Goal: Transaction & Acquisition: Purchase product/service

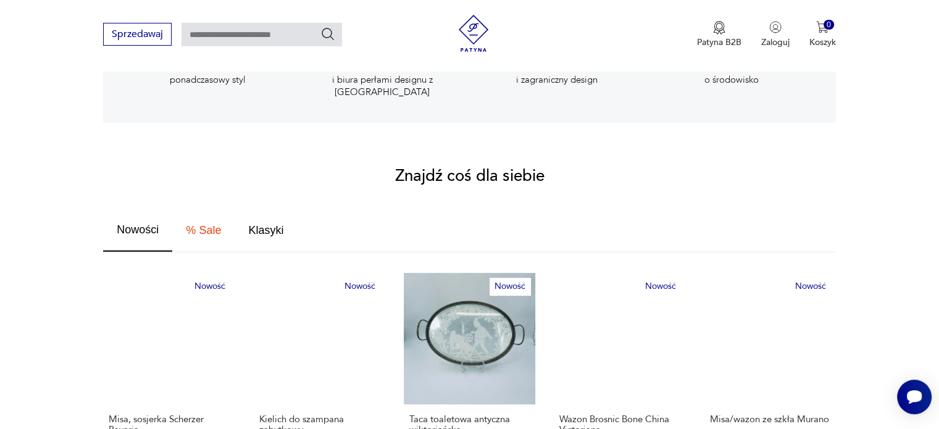
scroll to position [926, 0]
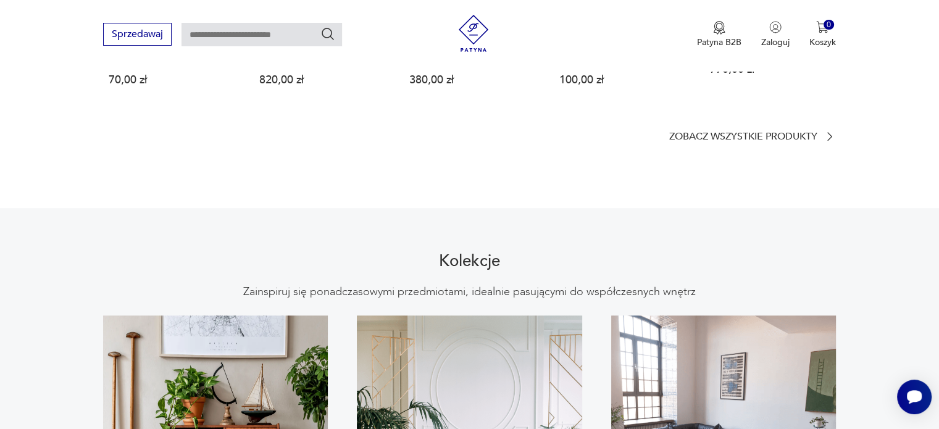
click at [262, 32] on input "text" at bounding box center [262, 34] width 161 height 23
type input "********"
click at [328, 35] on icon "Szukaj" at bounding box center [327, 34] width 15 height 15
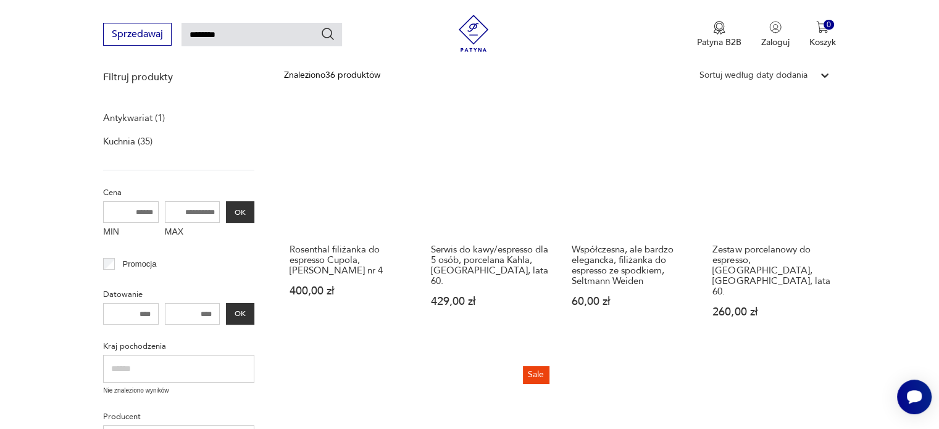
scroll to position [167, 0]
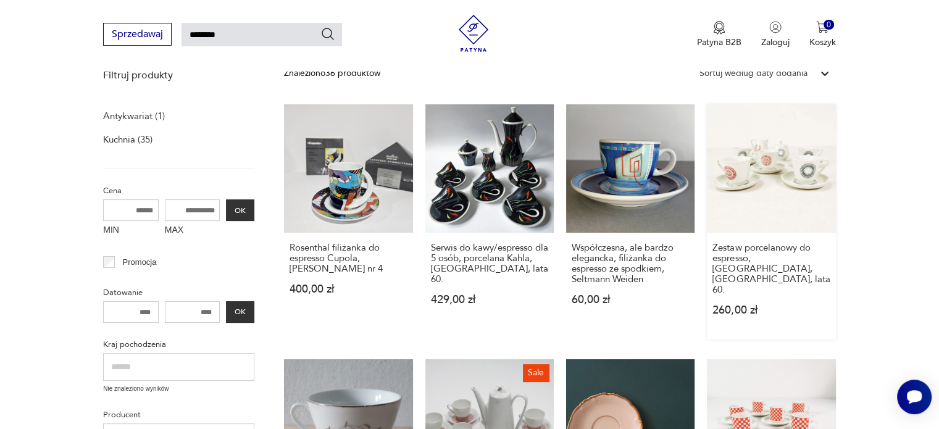
drag, startPoint x: 775, startPoint y: 152, endPoint x: 782, endPoint y: 158, distance: 8.8
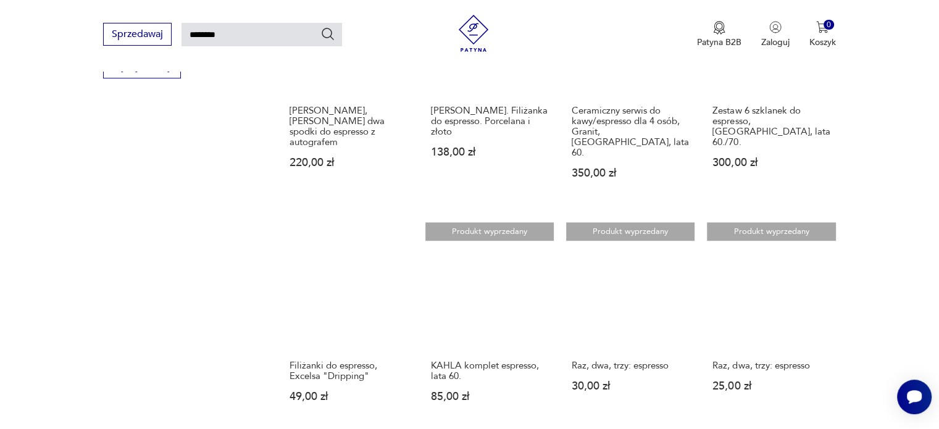
scroll to position [846, 0]
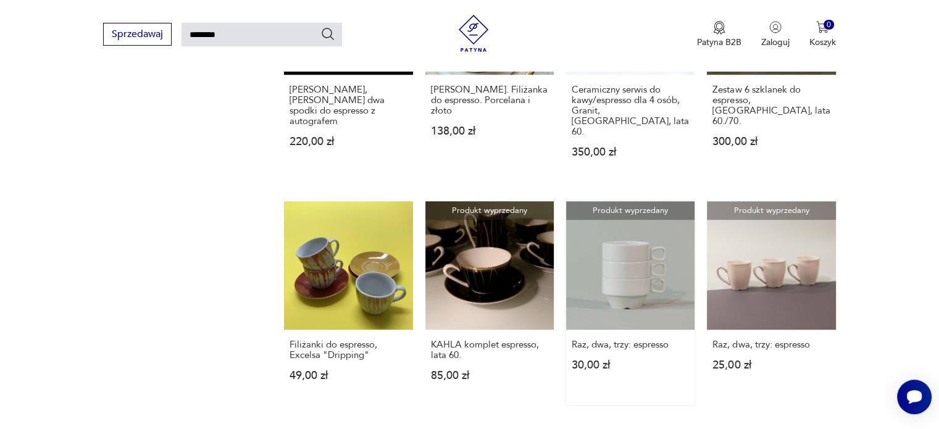
click at [627, 210] on link "Produkt wyprzedany Raz, dwa, trzy: espresso 30,00 zł" at bounding box center [630, 303] width 128 height 204
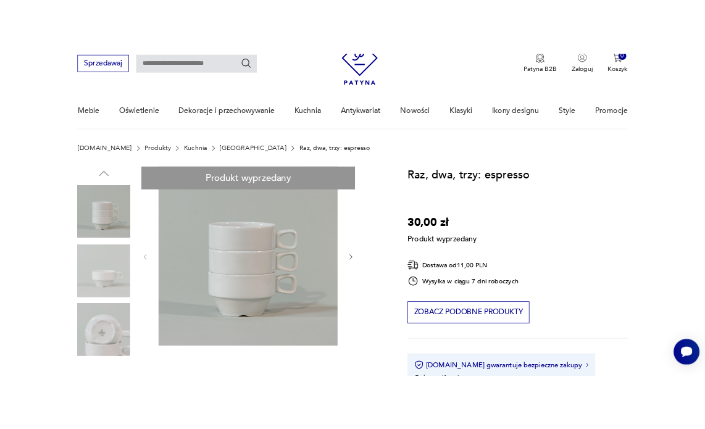
scroll to position [123, 0]
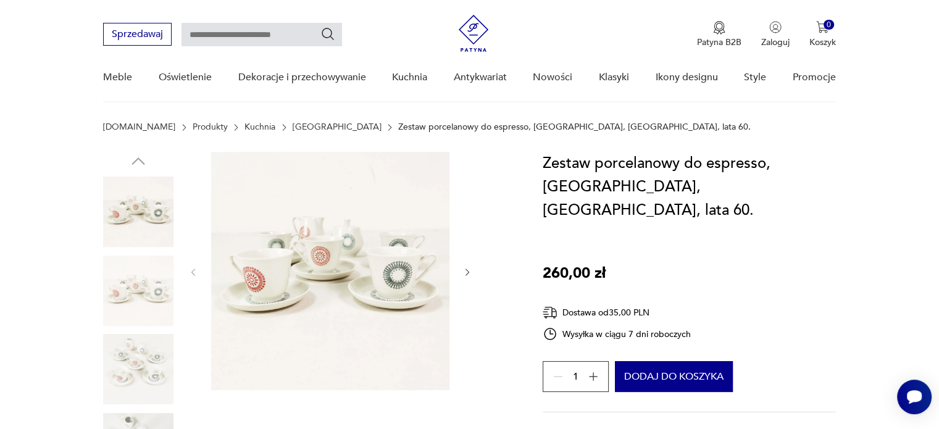
scroll to position [123, 0]
